Goal: Information Seeking & Learning: Learn about a topic

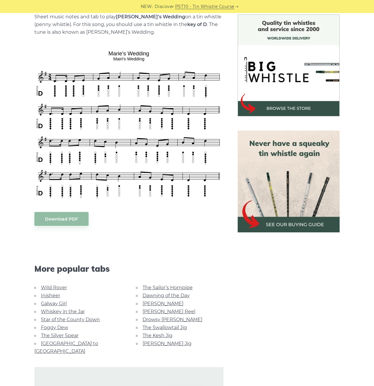
scroll to position [148, 0]
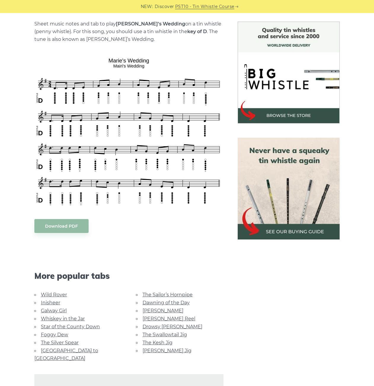
click at [164, 343] on link "The Kesh Jig" at bounding box center [158, 343] width 30 height 6
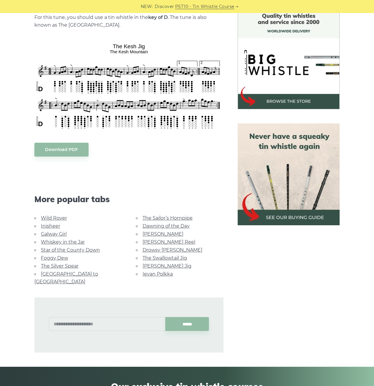
scroll to position [178, 0]
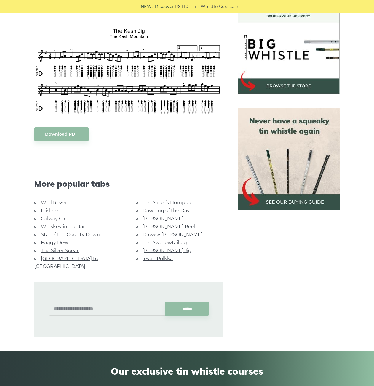
click at [167, 259] on link "Ievan Polkka" at bounding box center [158, 259] width 30 height 6
